Goal: Navigation & Orientation: Find specific page/section

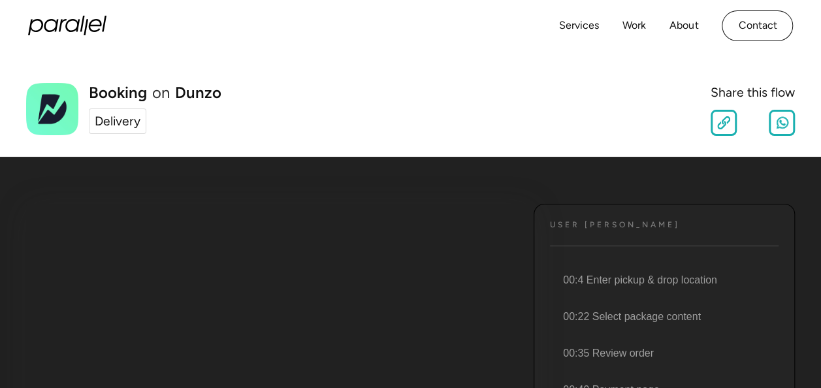
click at [135, 118] on div "Delivery" at bounding box center [118, 121] width 46 height 19
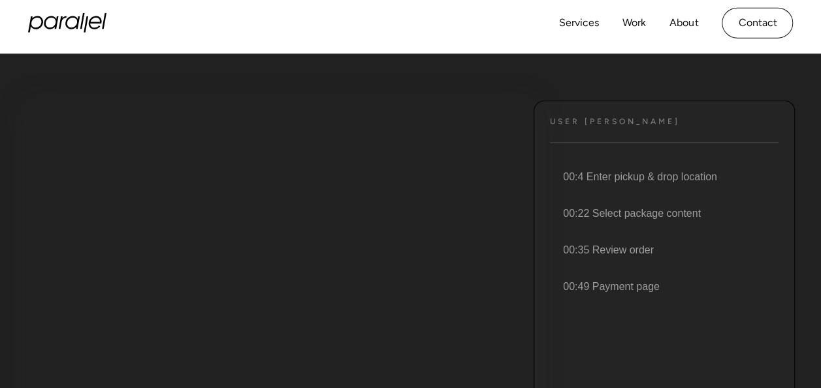
scroll to position [78, 0]
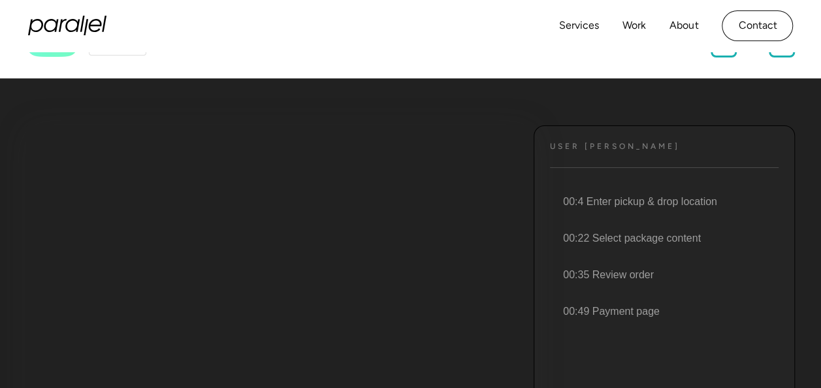
click at [585, 153] on div "User JOurney Text 00:4 Enter pickup & drop location 00:22 Select package conten…" at bounding box center [664, 321] width 261 height 392
click at [590, 161] on div "User JOurney Text 00:4 Enter pickup & drop location 00:22 Select package conten…" at bounding box center [664, 321] width 261 height 392
